Goal: Transaction & Acquisition: Purchase product/service

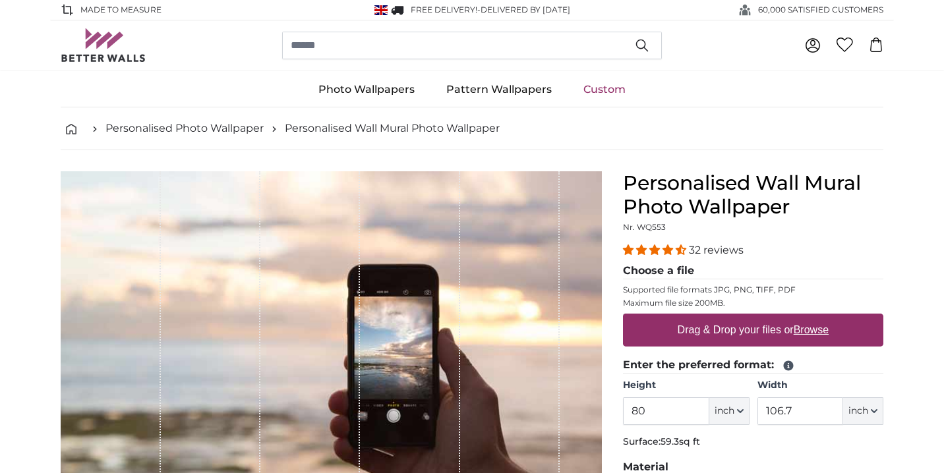
drag, startPoint x: 647, startPoint y: 412, endPoint x: 624, endPoint y: 415, distance: 24.0
click at [624, 415] on input "80" at bounding box center [666, 412] width 86 height 28
type input "90"
drag, startPoint x: 800, startPoint y: 408, endPoint x: 747, endPoint y: 411, distance: 53.5
click at [747, 411] on div "Height 90 ft inch Centimeter (cm) Inches (inch) Feet (ft. in.) Width 106.7 ft i…" at bounding box center [753, 402] width 260 height 46
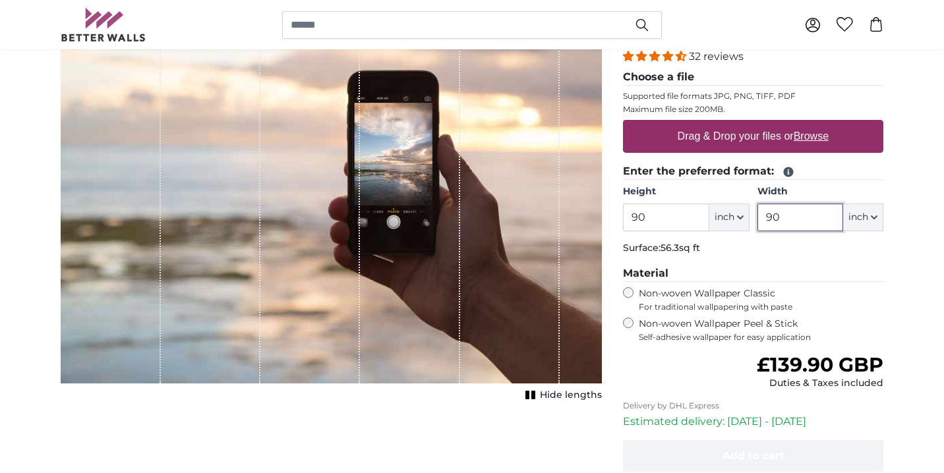
scroll to position [178, 0]
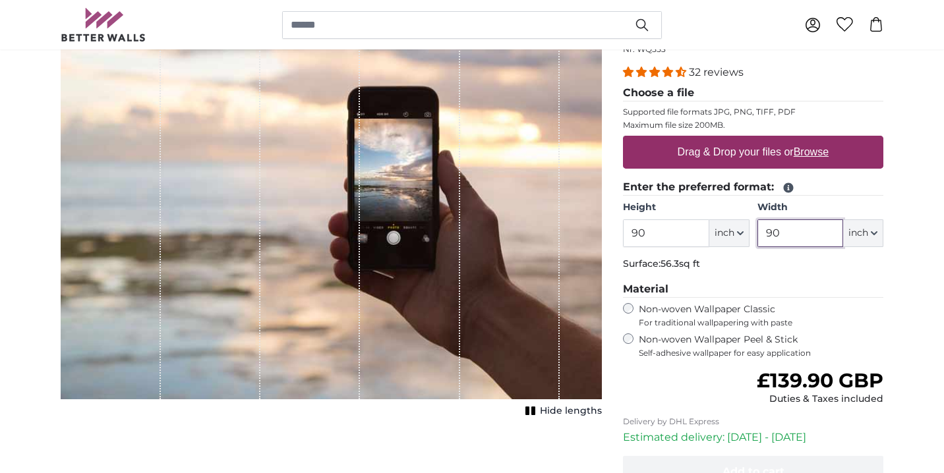
type input "90"
click at [732, 150] on label "Drag & Drop your files or Browse" at bounding box center [753, 152] width 162 height 26
click at [732, 140] on input "Drag & Drop your files or Browse" at bounding box center [753, 138] width 260 height 4
type input "**********"
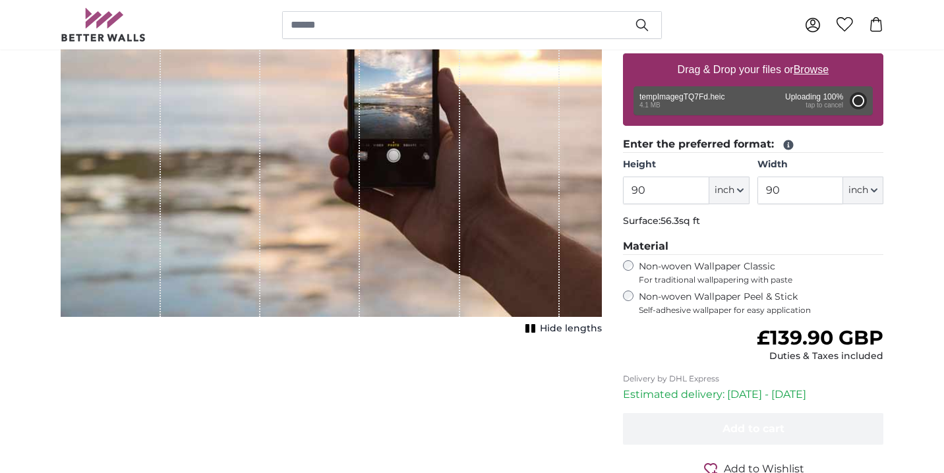
scroll to position [265, 0]
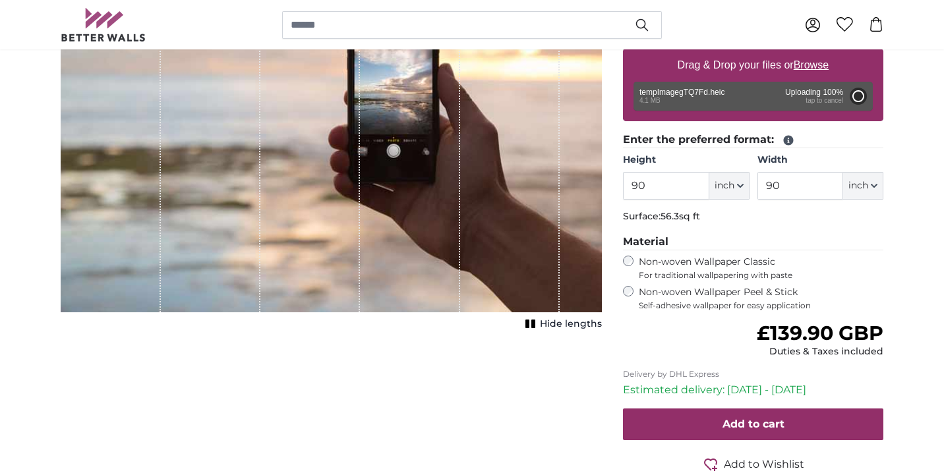
type input "80"
type input "106.4"
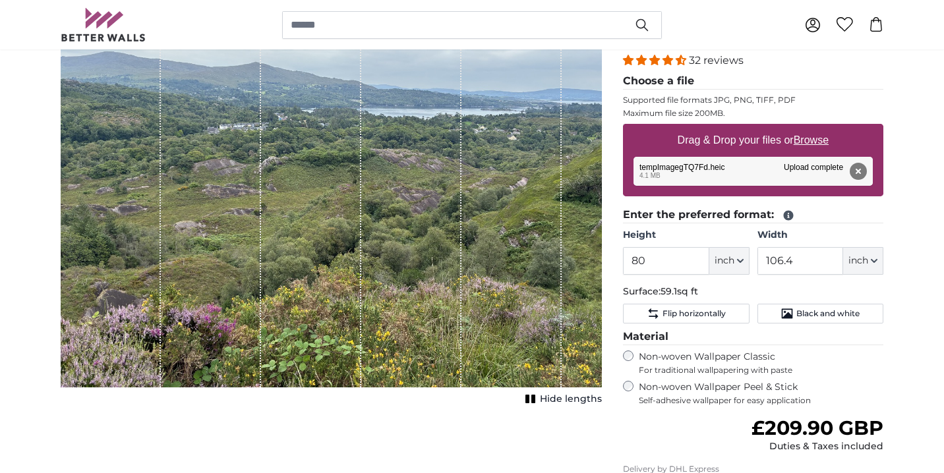
scroll to position [191, 0]
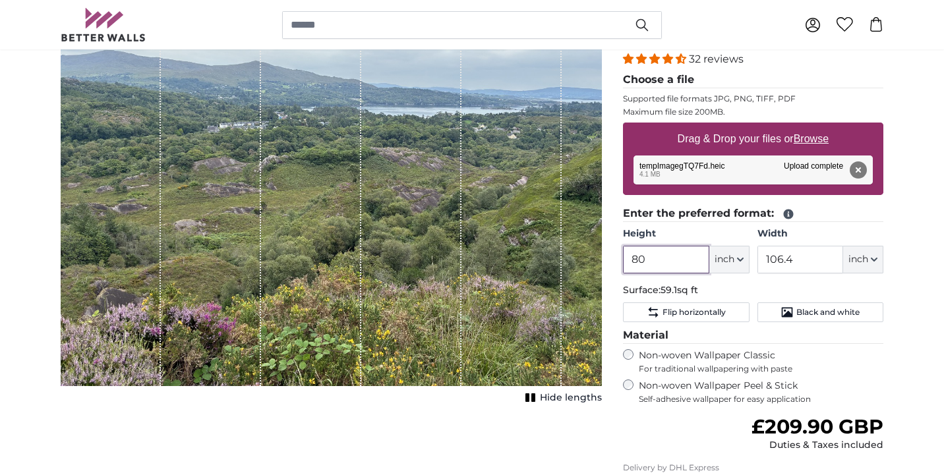
drag, startPoint x: 672, startPoint y: 259, endPoint x: 601, endPoint y: 260, distance: 71.2
click at [601, 260] on product-detail "Cancel Crop image Hide lengths Personalised Wall Mural Photo Wallpaper Nr. WQ55…" at bounding box center [472, 295] width 844 height 672
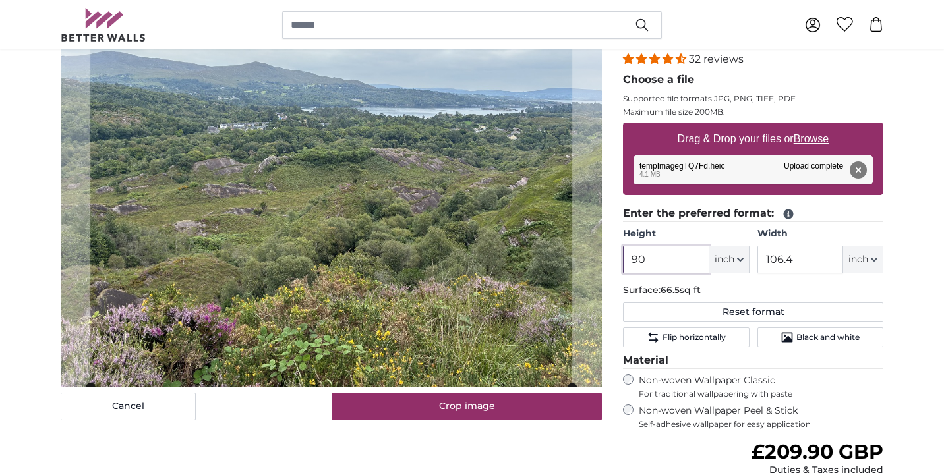
type input "90"
drag, startPoint x: 806, startPoint y: 258, endPoint x: 753, endPoint y: 264, distance: 53.7
click at [753, 264] on div "Height 90 ft inch Centimeter (cm) Inches (inch) Feet (ft. in.) Width 106.4 ft i…" at bounding box center [753, 250] width 260 height 46
type input "90"
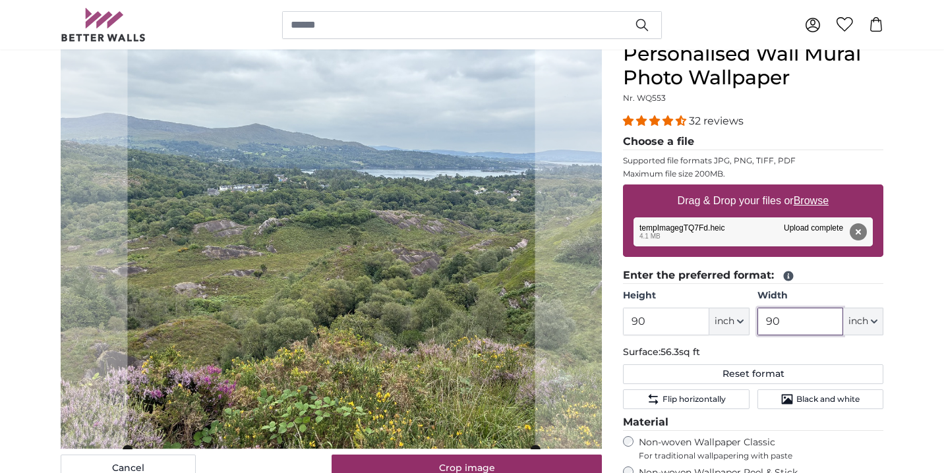
scroll to position [128, 0]
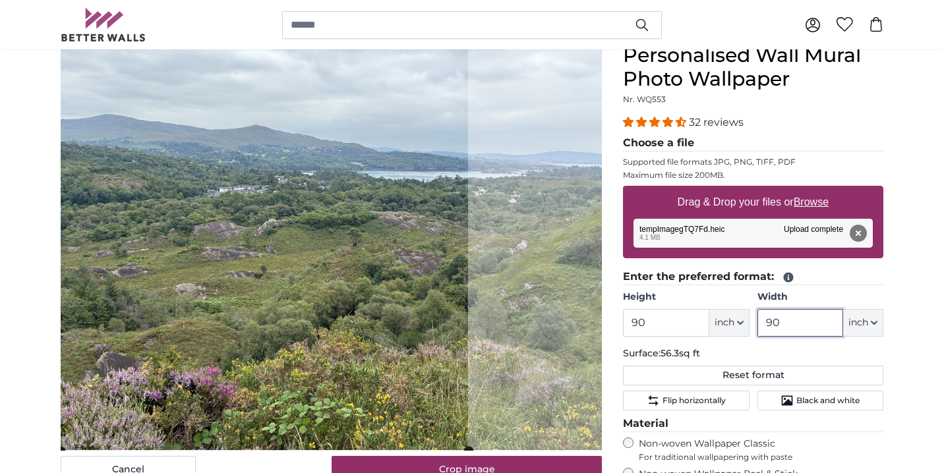
click at [372, 231] on cropper-handle at bounding box center [264, 247] width 407 height 407
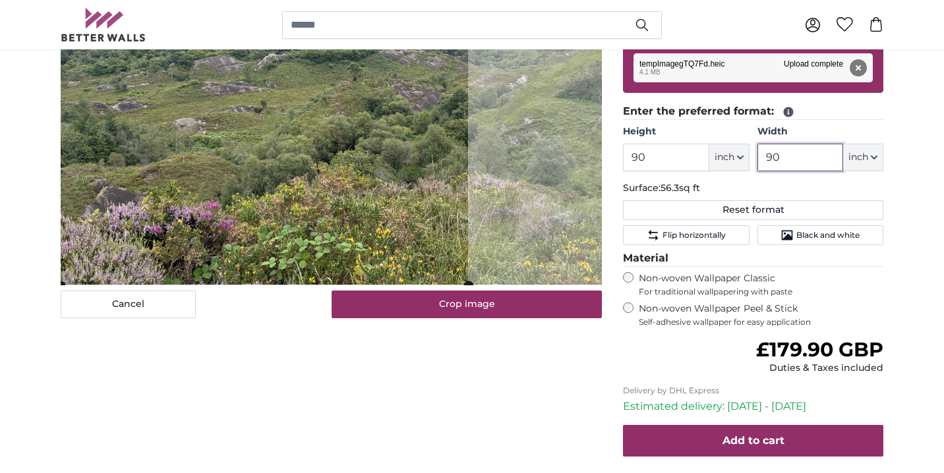
scroll to position [296, 0]
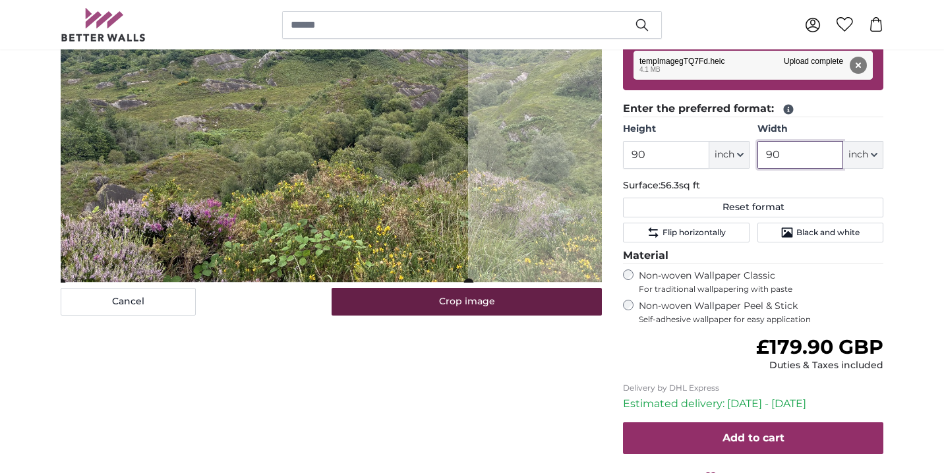
type input "90"
click at [495, 301] on button "Crop image" at bounding box center [467, 302] width 271 height 28
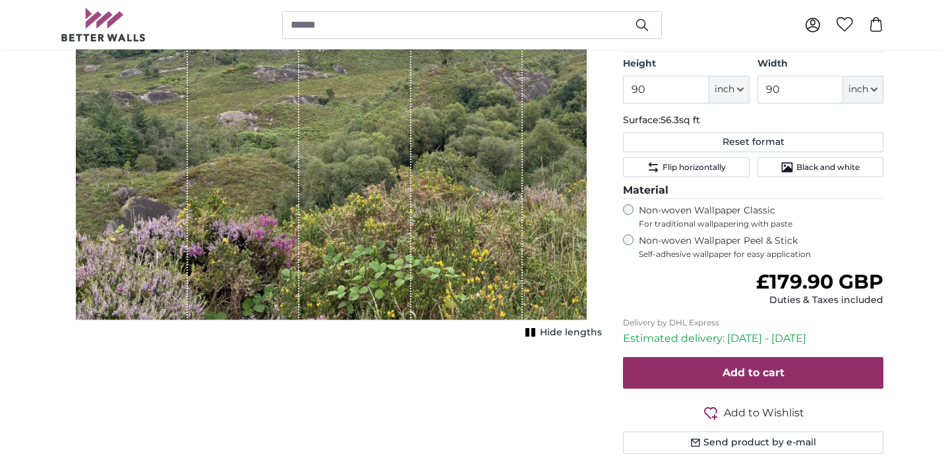
scroll to position [377, 0]
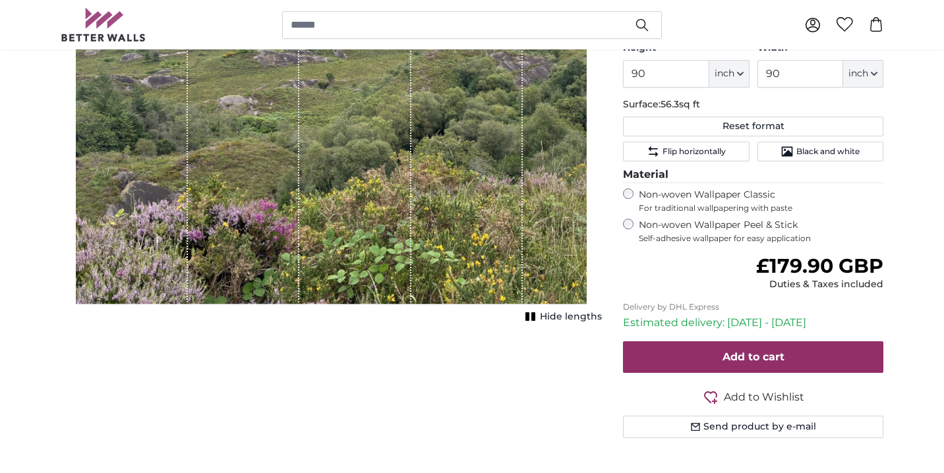
click at [554, 318] on span "Hide lengths" at bounding box center [571, 316] width 62 height 13
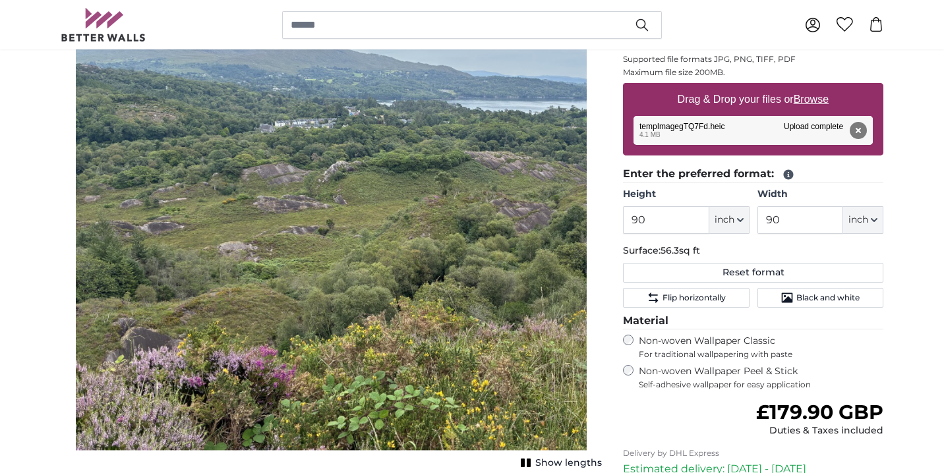
scroll to position [229, 0]
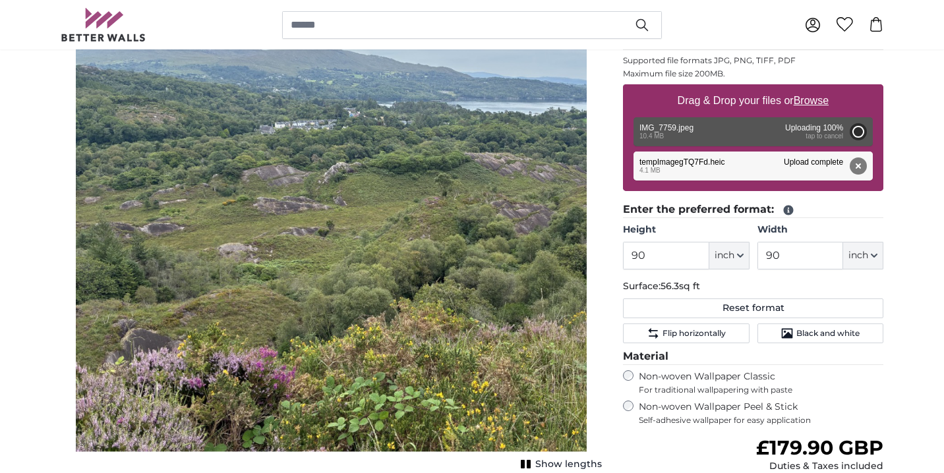
type input "80"
type input "60"
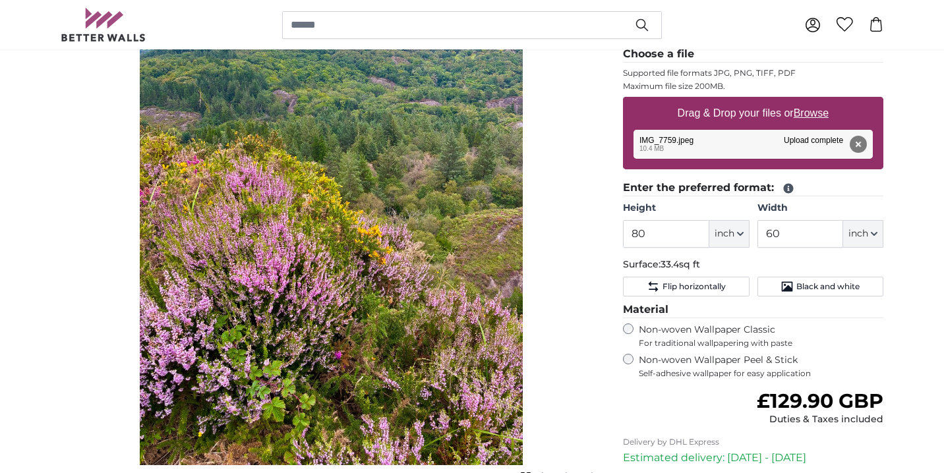
scroll to position [217, 0]
drag, startPoint x: 651, startPoint y: 231, endPoint x: 620, endPoint y: 231, distance: 30.3
click at [620, 231] on div "Personalised Wall Mural Photo Wallpaper Nr. WQ553 32 reviews Choose a file Supp…" at bounding box center [752, 280] width 281 height 651
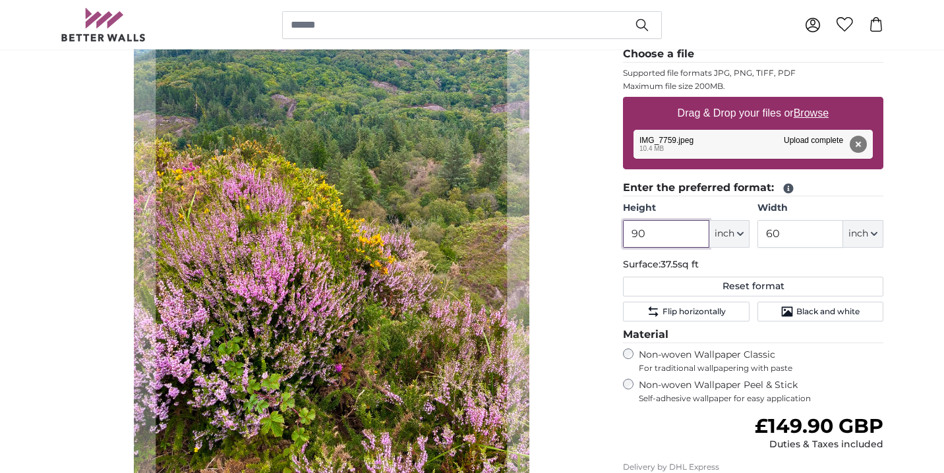
type input "90"
drag, startPoint x: 790, startPoint y: 233, endPoint x: 741, endPoint y: 233, distance: 48.8
click at [741, 233] on div "Height 90 ft inch Centimeter (cm) Inches (inch) Feet (ft. in.) Width 60 ft inch…" at bounding box center [753, 225] width 260 height 46
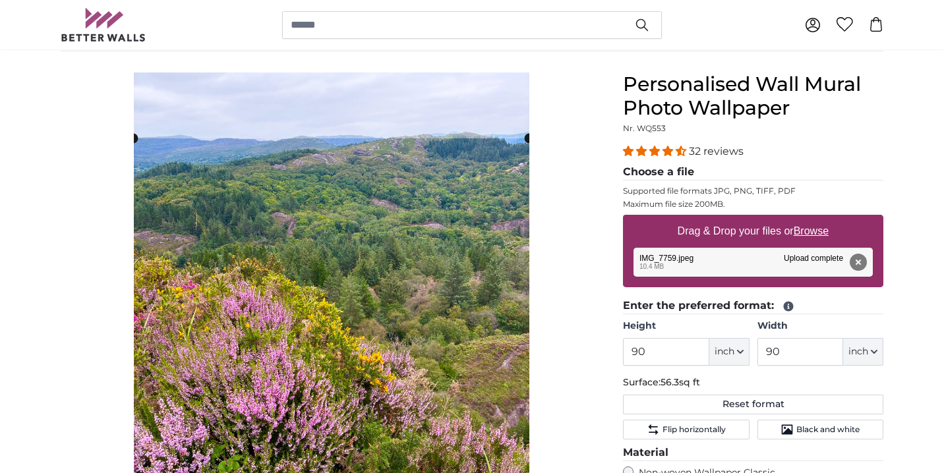
scroll to position [102, 0]
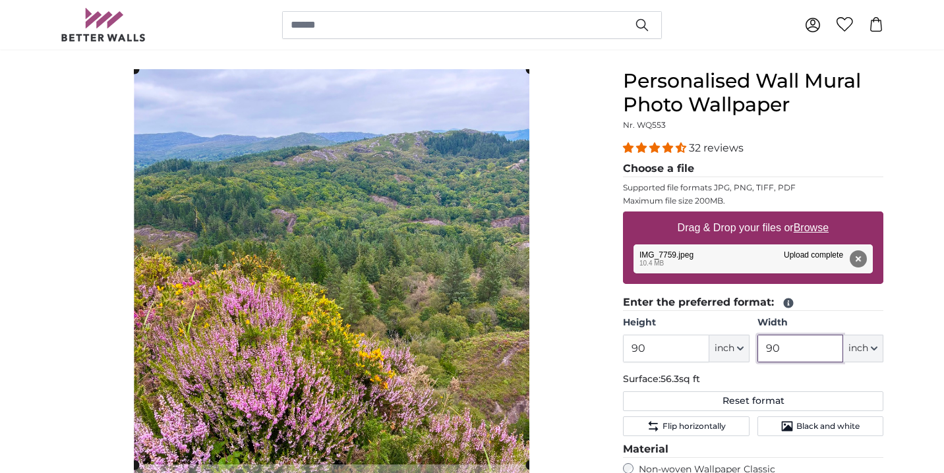
click at [384, 213] on cropper-handle at bounding box center [332, 267] width 396 height 396
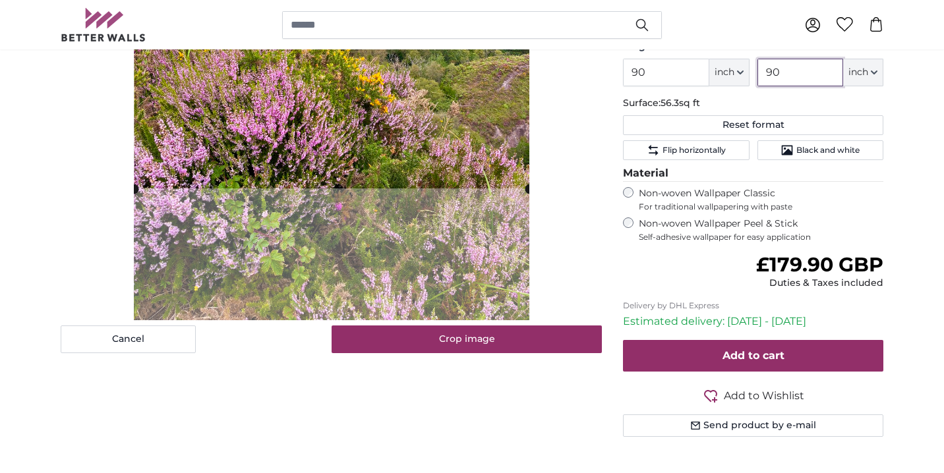
scroll to position [380, 0]
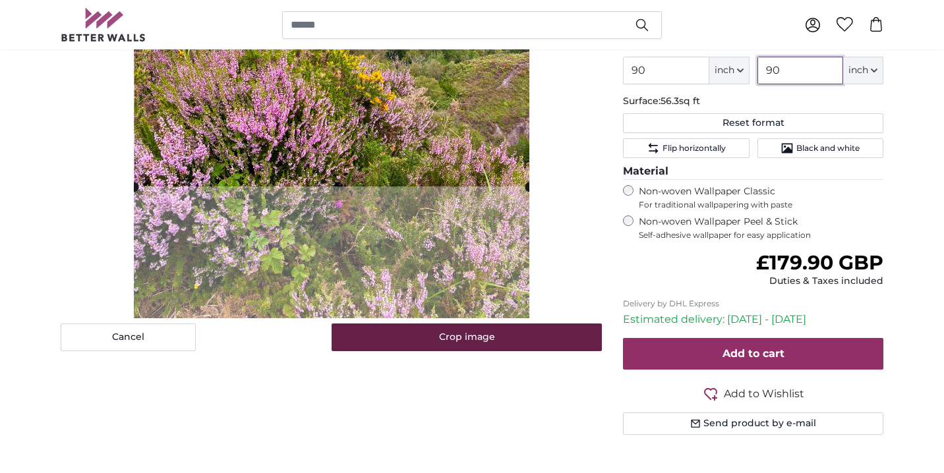
type input "90"
click at [552, 345] on button "Crop image" at bounding box center [467, 338] width 271 height 28
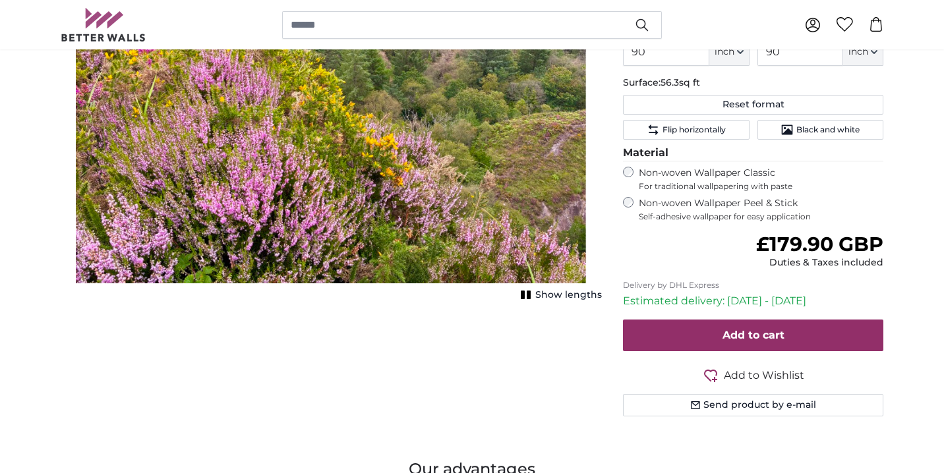
scroll to position [399, 0]
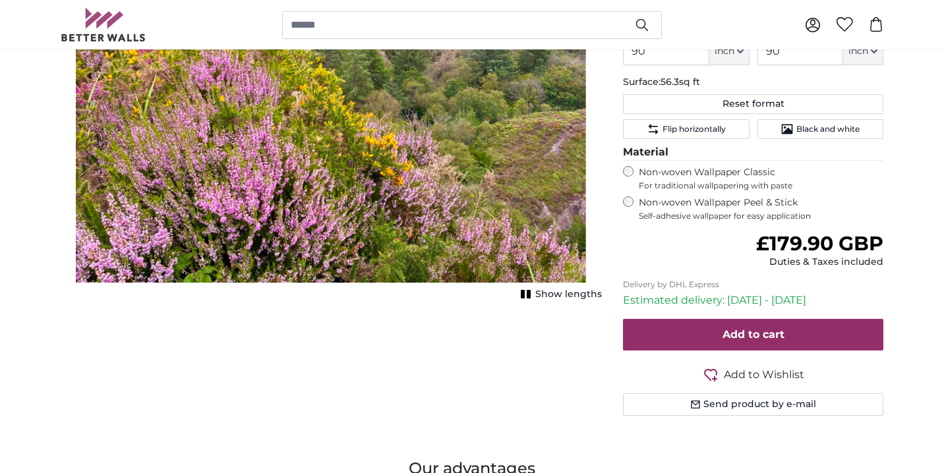
click at [556, 294] on span "Show lengths" at bounding box center [568, 294] width 67 height 13
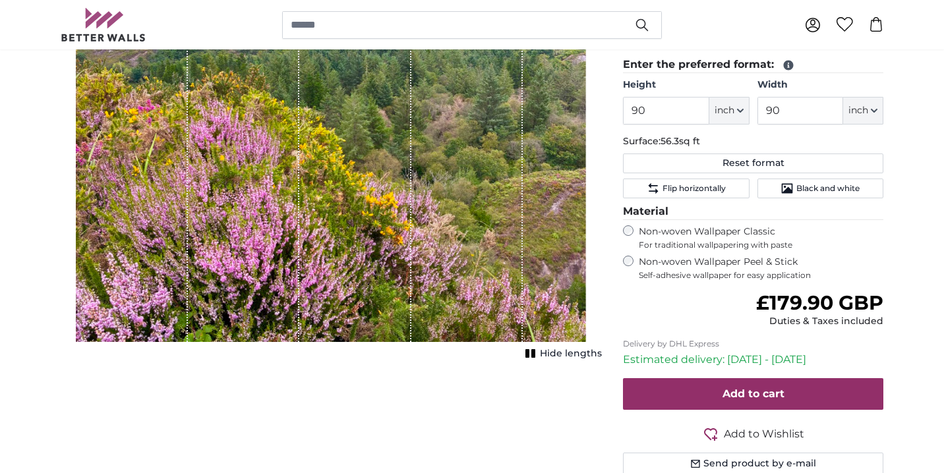
scroll to position [341, 0]
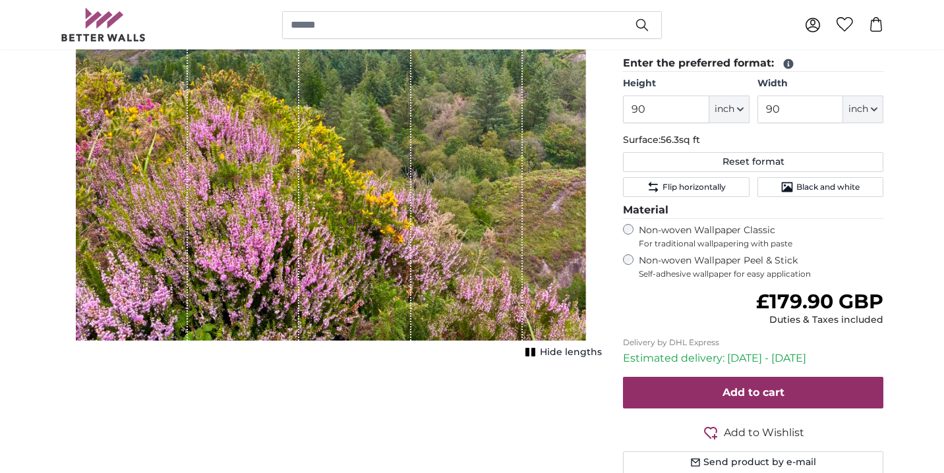
click at [738, 116] on button "inch" at bounding box center [729, 110] width 40 height 28
click at [727, 141] on link "Centimeter (cm)" at bounding box center [729, 145] width 116 height 24
type input "228.6"
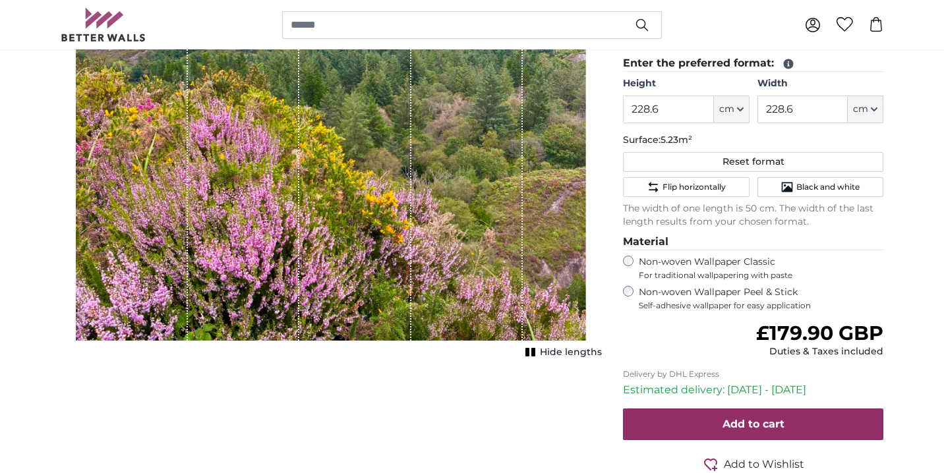
click at [878, 111] on button "cm" at bounding box center [866, 110] width 36 height 28
click at [866, 142] on link "Centimeter (cm)" at bounding box center [866, 145] width 116 height 24
drag, startPoint x: 670, startPoint y: 107, endPoint x: 616, endPoint y: 109, distance: 54.1
click at [616, 109] on div "Personalised Wall Mural Photo Wallpaper Nr. WQ553 32 reviews Choose a file Supp…" at bounding box center [752, 183] width 281 height 707
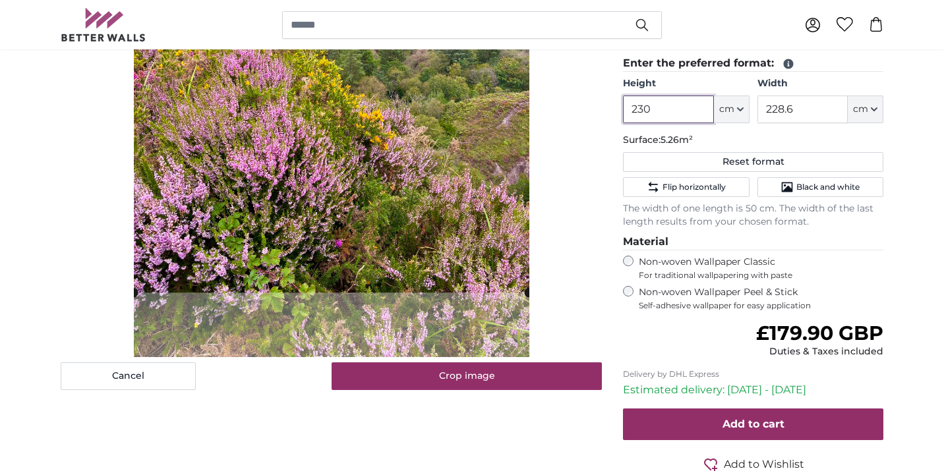
type input "230"
drag, startPoint x: 798, startPoint y: 113, endPoint x: 746, endPoint y: 113, distance: 51.4
click at [746, 113] on div "Height 230 ft cm Centimeter (cm) Inches (inch) Feet (ft. in.) Width 228.6 ft cm…" at bounding box center [753, 100] width 260 height 46
type input "230"
click at [585, 173] on div "Cancel Crop image" at bounding box center [331, 110] width 541 height 560
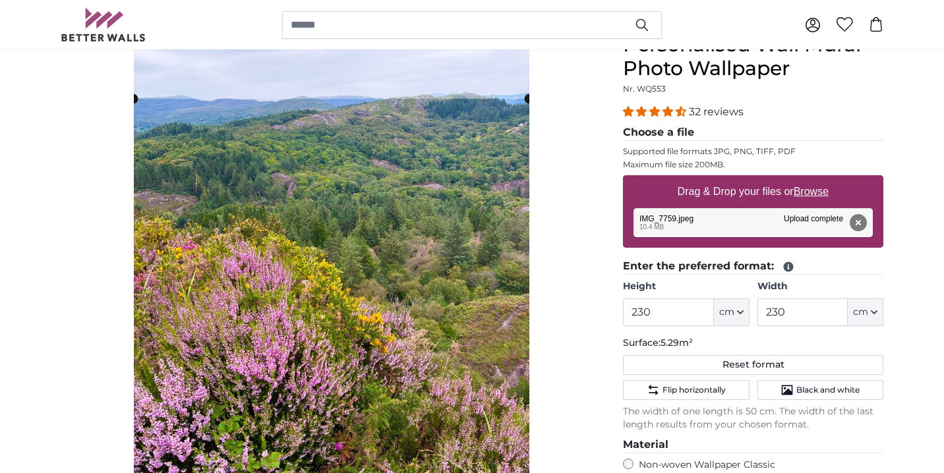
scroll to position [129, 0]
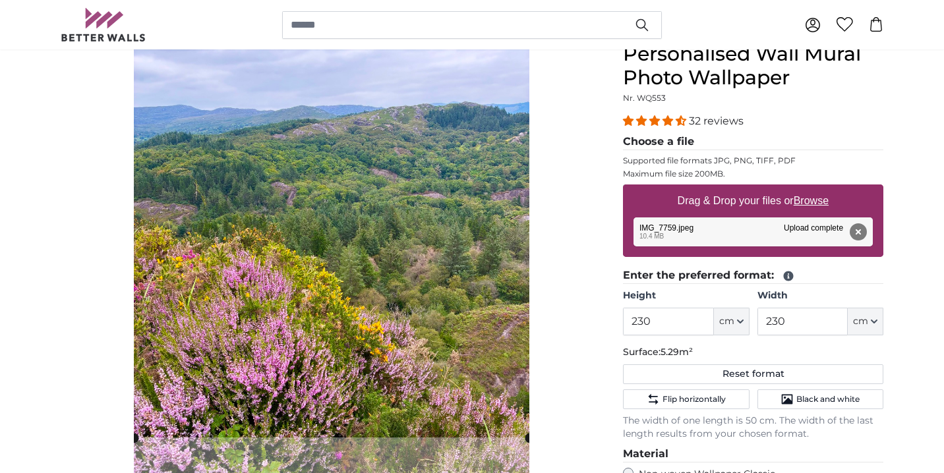
click at [434, 189] on cropper-handle at bounding box center [332, 240] width 396 height 396
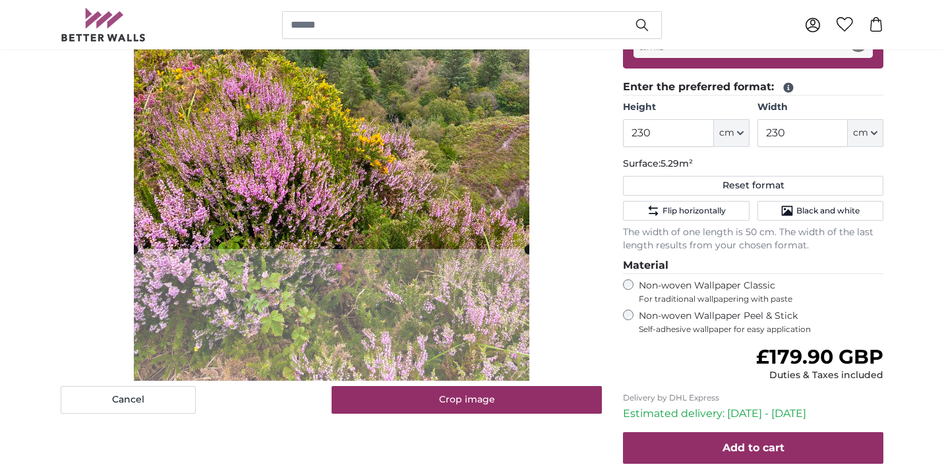
scroll to position [324, 0]
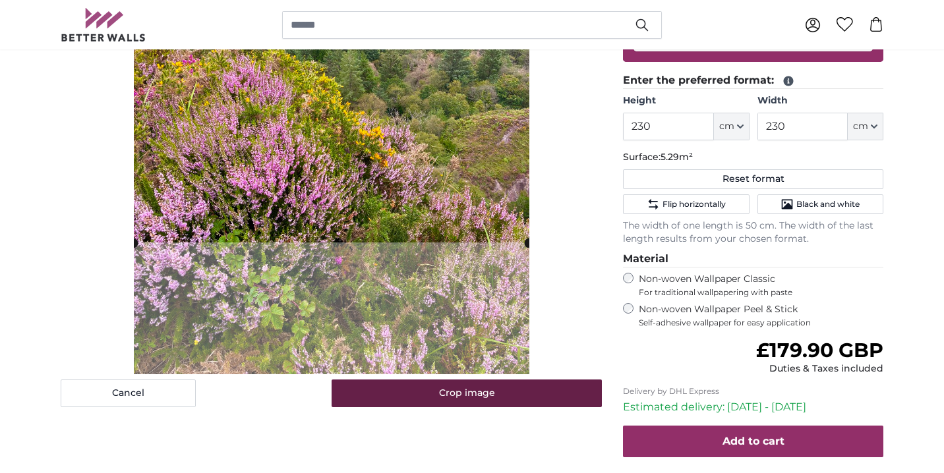
click at [401, 405] on button "Crop image" at bounding box center [467, 394] width 271 height 28
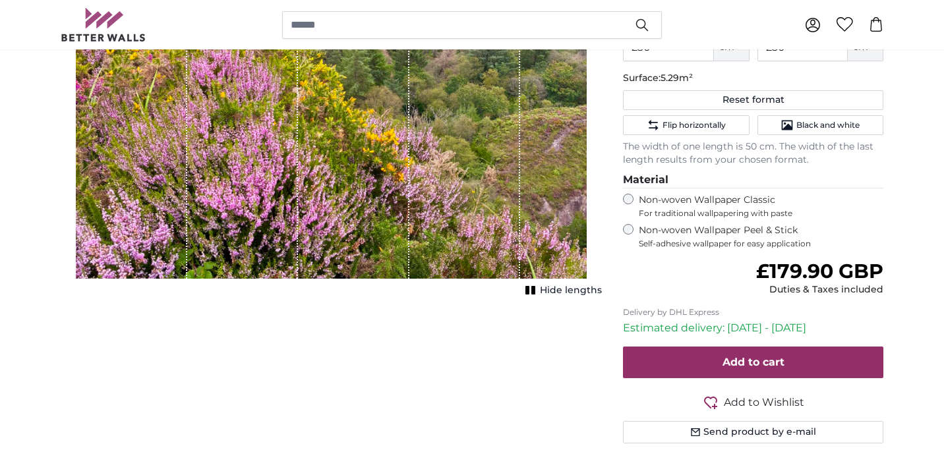
scroll to position [405, 0]
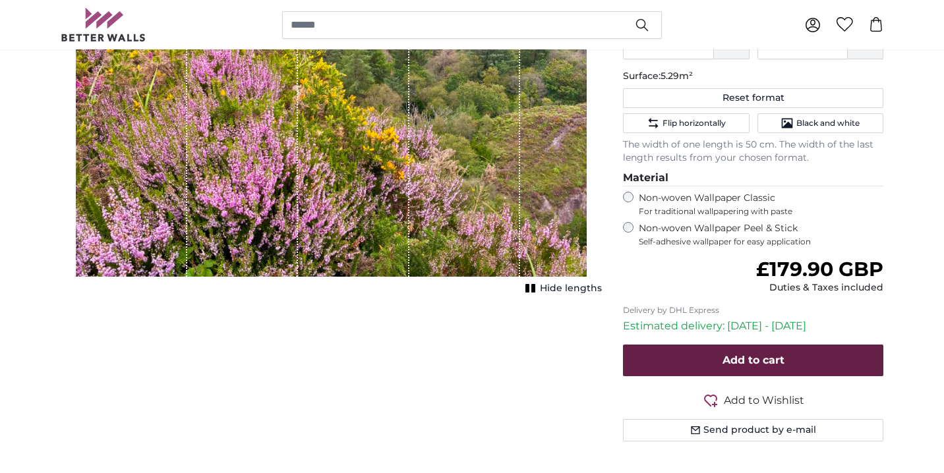
click at [748, 359] on span "Add to cart" at bounding box center [753, 360] width 62 height 13
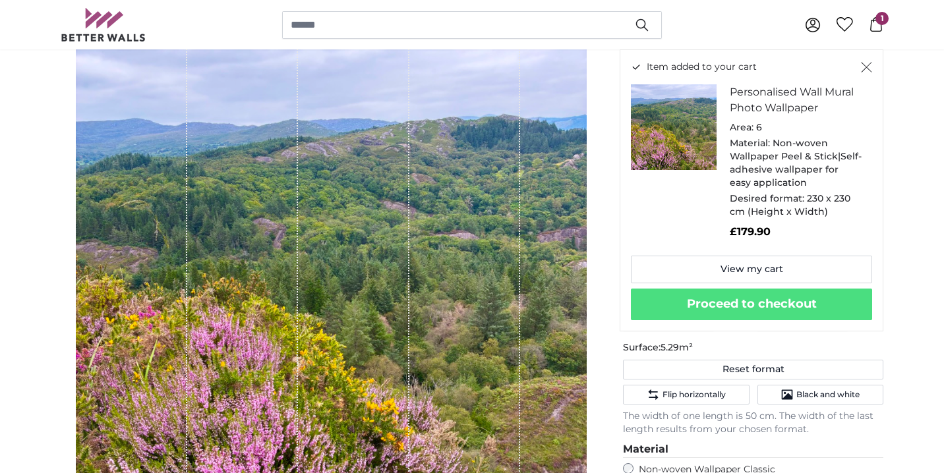
scroll to position [138, 0]
